Goal: Task Accomplishment & Management: Complete application form

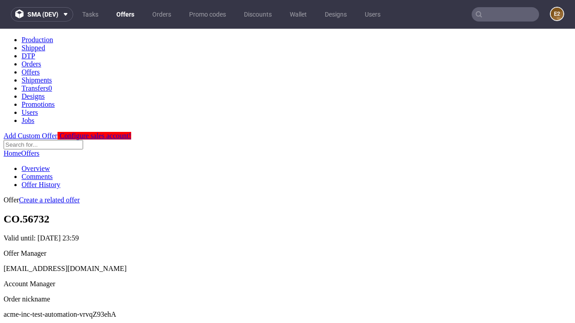
scroll to position [89, 0]
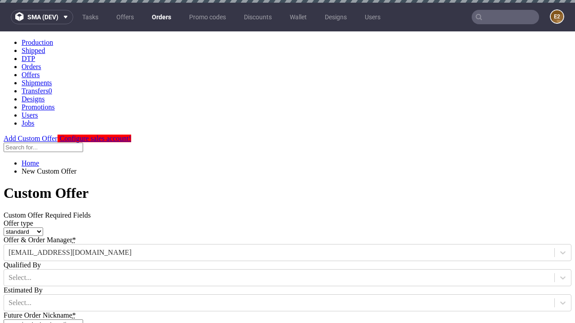
type input "acme-inc-test-automation-vrvqZ93ehA"
type input "2025-09-02"
type input "e2e-user-la03RQ7fbW@test.com"
select select "gb"
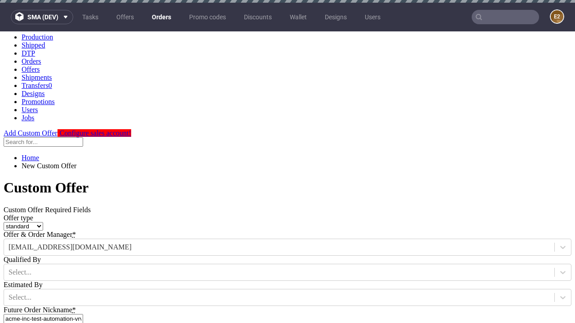
scroll to position [3, 0]
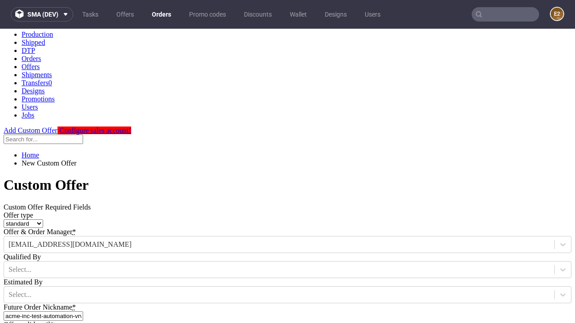
type input "e2e-user-la03RQ7fbW@test.com"
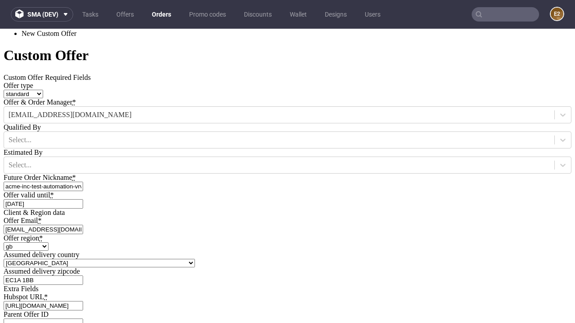
scroll to position [306, 0]
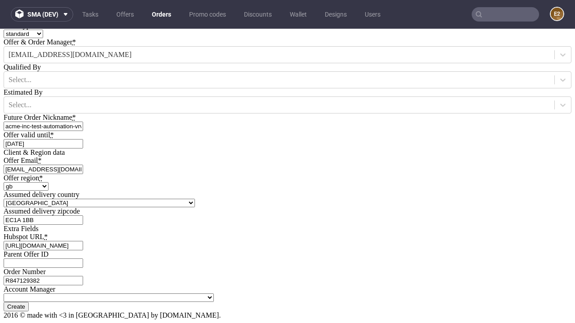
type input "[URL][DOMAIN_NAME]"
click at [29, 302] on input "Create" at bounding box center [16, 306] width 25 height 9
type input "Please wait..."
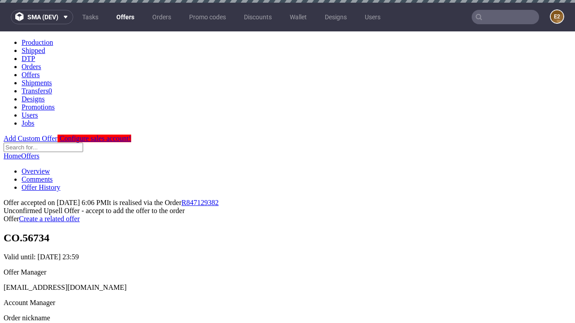
scroll to position [138, 0]
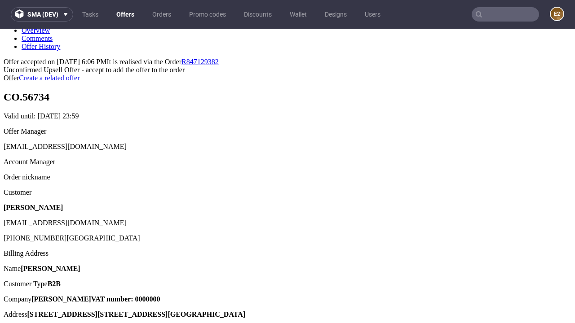
type input "In progress..."
